Goal: Find specific page/section: Find specific page/section

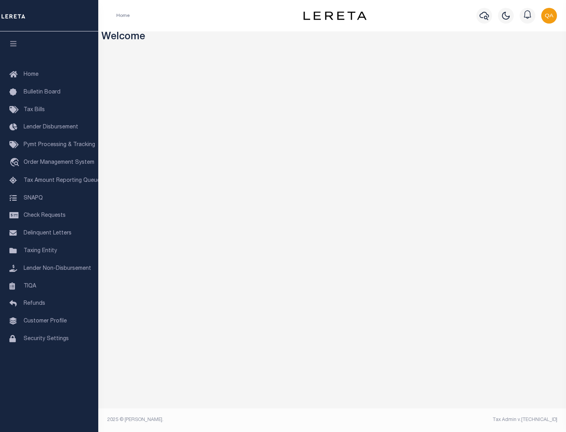
click at [49, 286] on link "TIQA" at bounding box center [49, 287] width 98 height 18
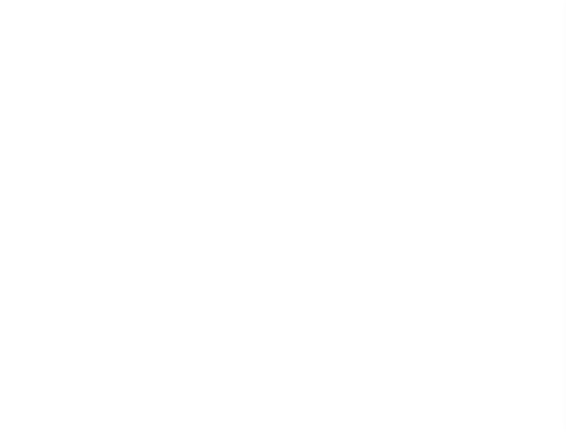
select select "200"
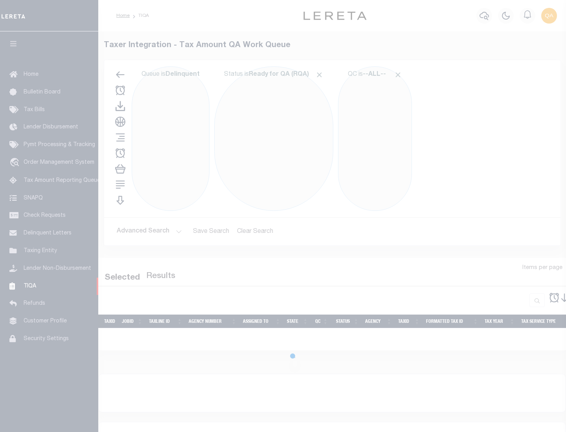
select select "200"
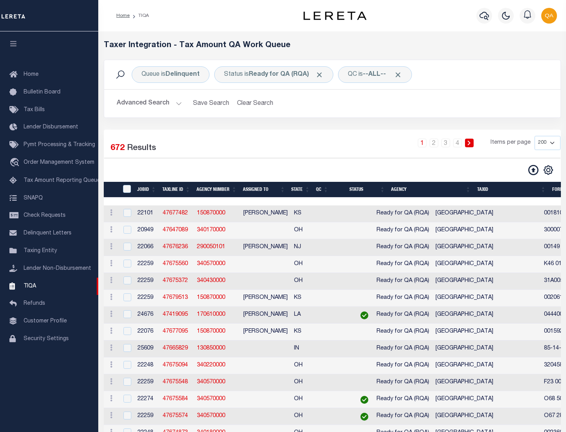
click at [322, 75] on span "Click to Remove" at bounding box center [319, 75] width 8 height 8
